Goal: Task Accomplishment & Management: Manage account settings

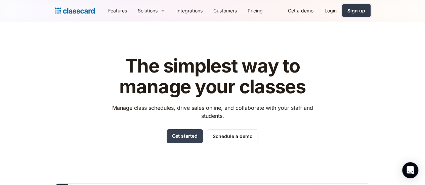
click at [370, 15] on link "Sign up" at bounding box center [356, 10] width 29 height 13
click at [342, 6] on link "Login" at bounding box center [330, 10] width 23 height 15
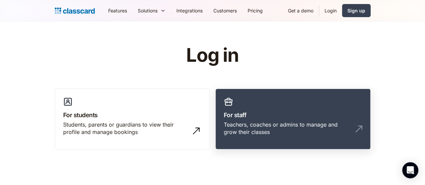
click at [261, 120] on link "For staff Teachers, coaches or admins to manage and grow their classes" at bounding box center [292, 119] width 155 height 61
